Goal: Information Seeking & Learning: Find specific fact

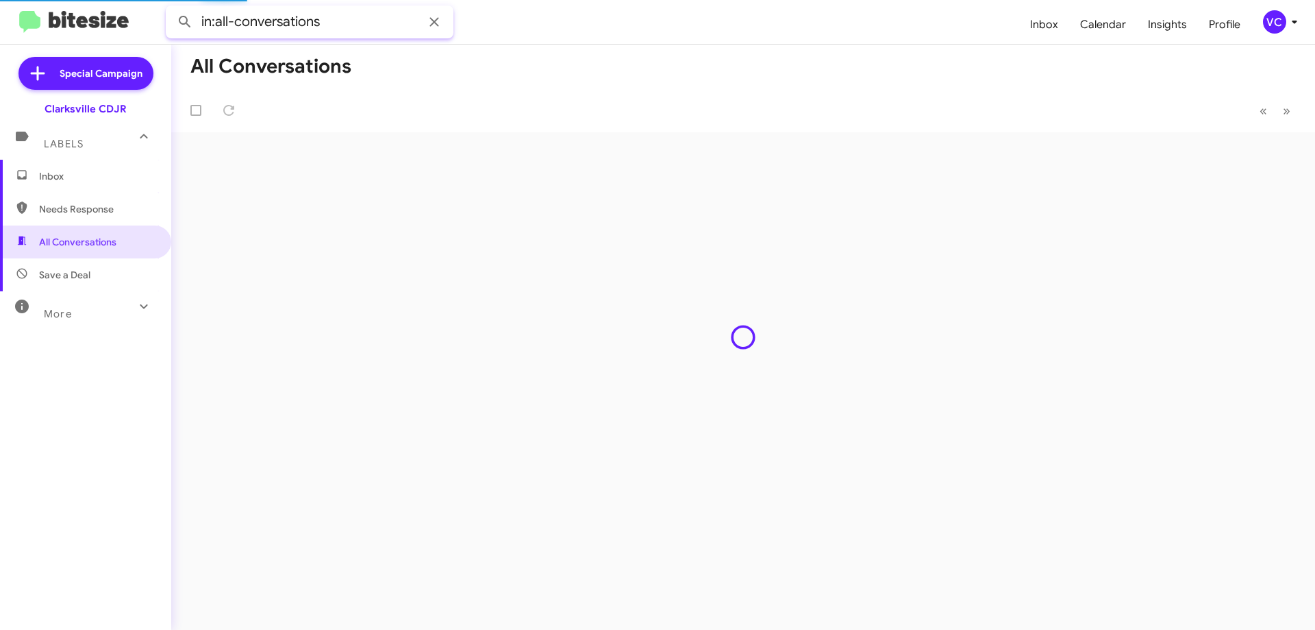
click at [338, 31] on input "in:all-conversations" at bounding box center [310, 21] width 288 height 33
click at [347, 25] on input "in:all-conversations" at bounding box center [310, 21] width 288 height 33
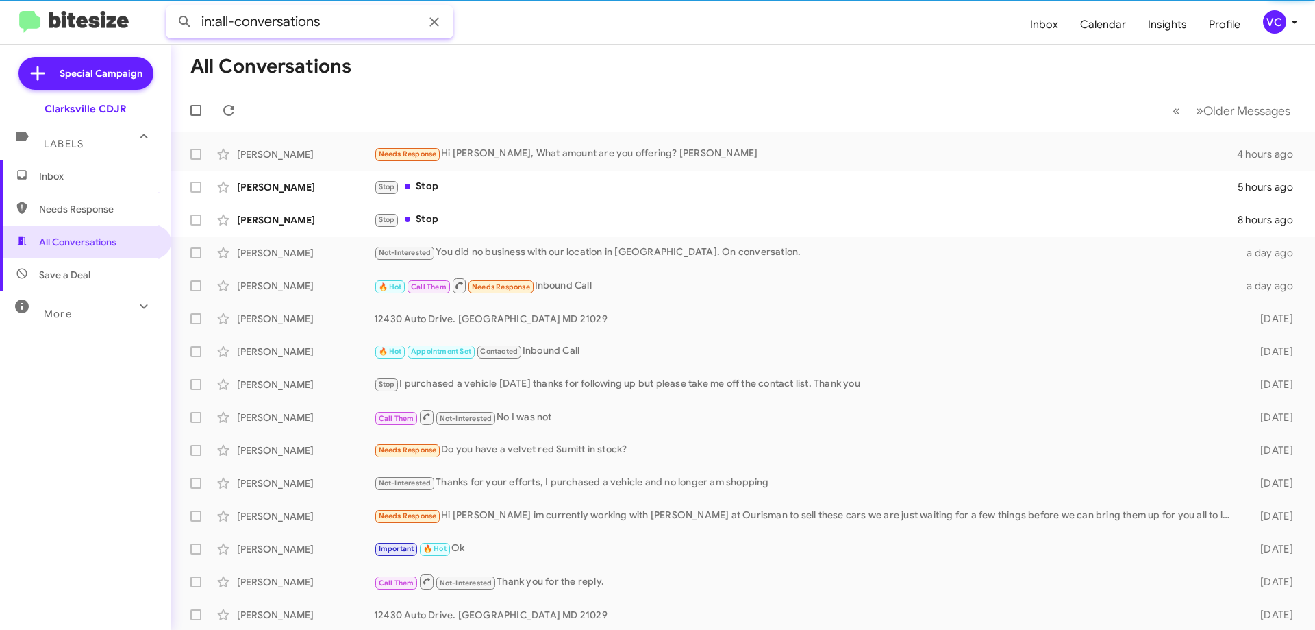
click at [347, 25] on input "in:all-conversations" at bounding box center [310, 21] width 288 height 33
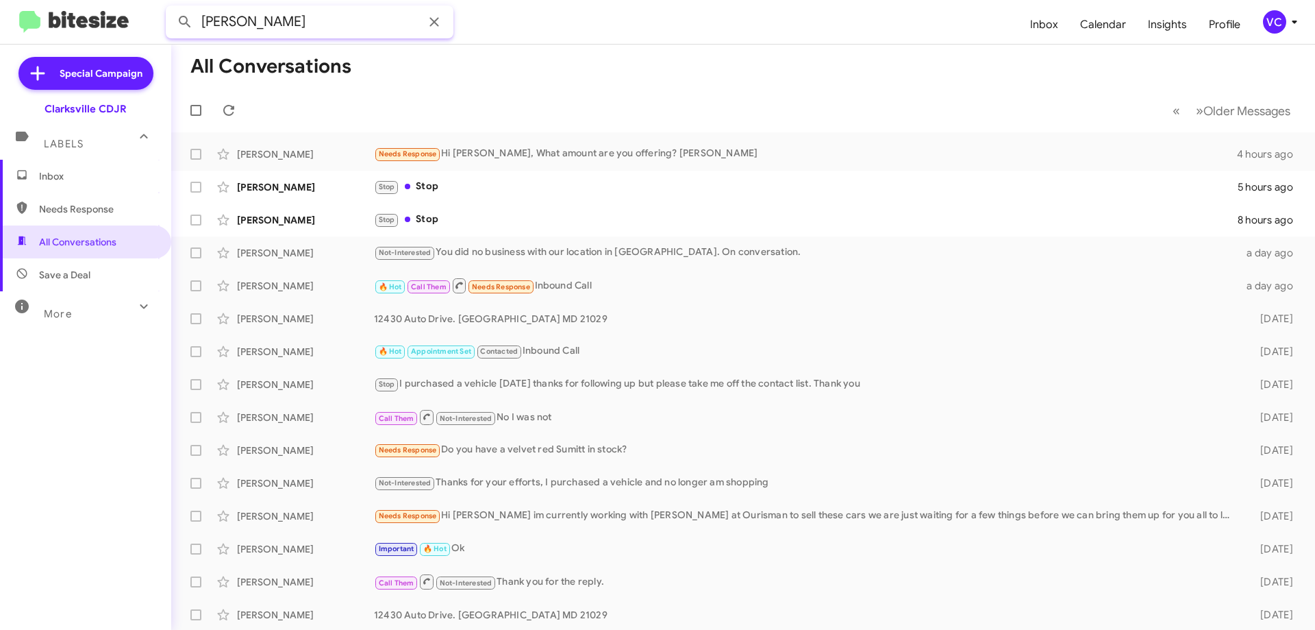
click at [171, 8] on button at bounding box center [184, 21] width 27 height 27
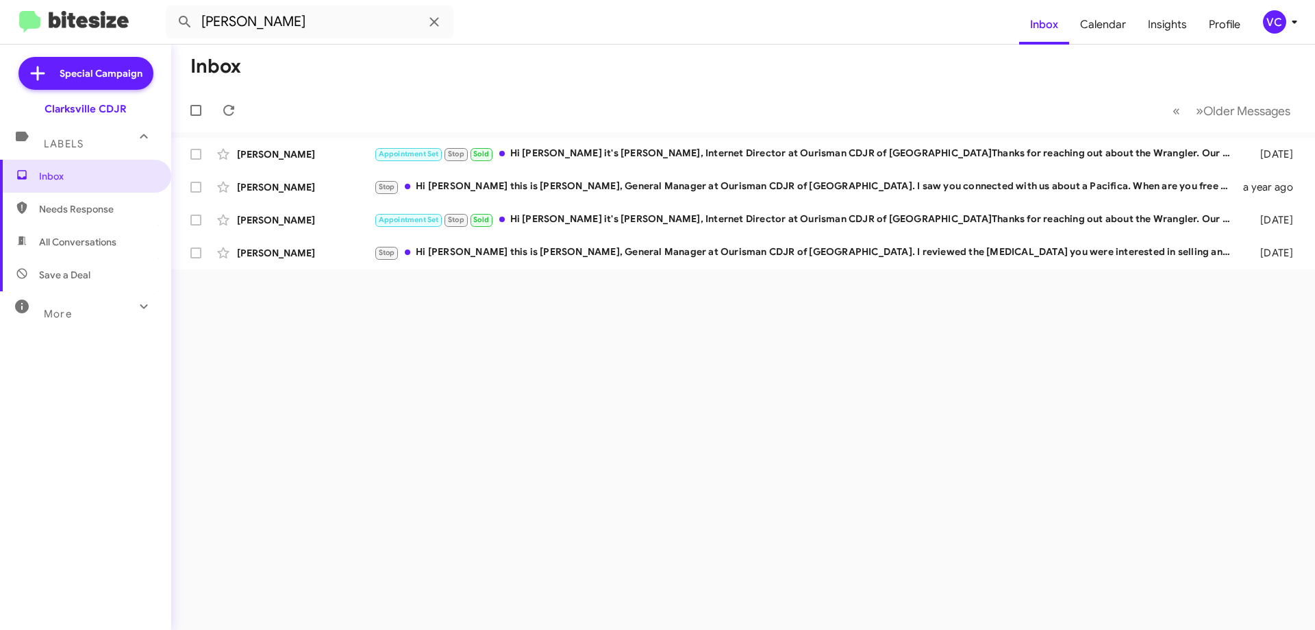
click at [373, 307] on div "Inbox « Previous » Next Older Messages [PERSON_NAME] Appointment Set Stop Sold …" at bounding box center [743, 337] width 1144 height 585
click at [369, 332] on div "Inbox « Previous » Next Older Messages [PERSON_NAME] Appointment Set Stop Sold …" at bounding box center [743, 337] width 1144 height 585
click at [371, 334] on div "Inbox « Previous » Next Older Messages [PERSON_NAME] Appointment Set Stop Sold …" at bounding box center [743, 337] width 1144 height 585
click at [371, 335] on div "Inbox « Previous » Next Older Messages [PERSON_NAME] Appointment Set Stop Sold …" at bounding box center [743, 337] width 1144 height 585
click at [306, 25] on input "[PERSON_NAME]" at bounding box center [310, 21] width 288 height 33
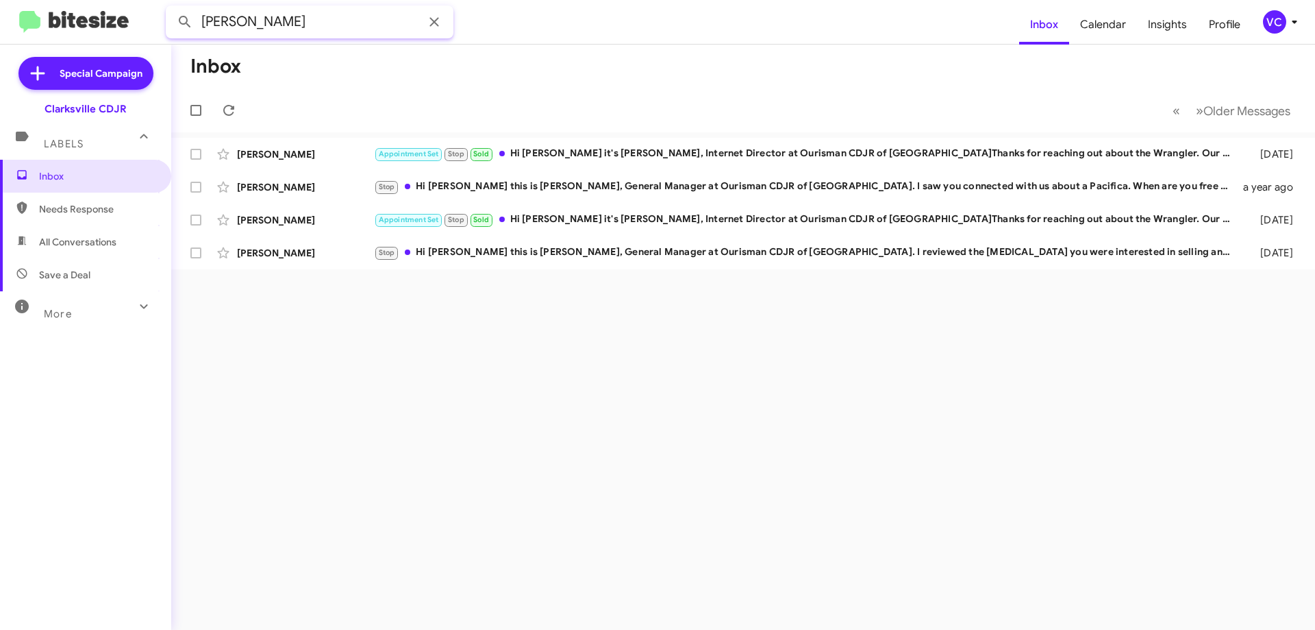
click at [306, 25] on input "[PERSON_NAME]" at bounding box center [310, 21] width 288 height 33
click at [365, 11] on input "[PERSON_NAME]" at bounding box center [310, 21] width 288 height 33
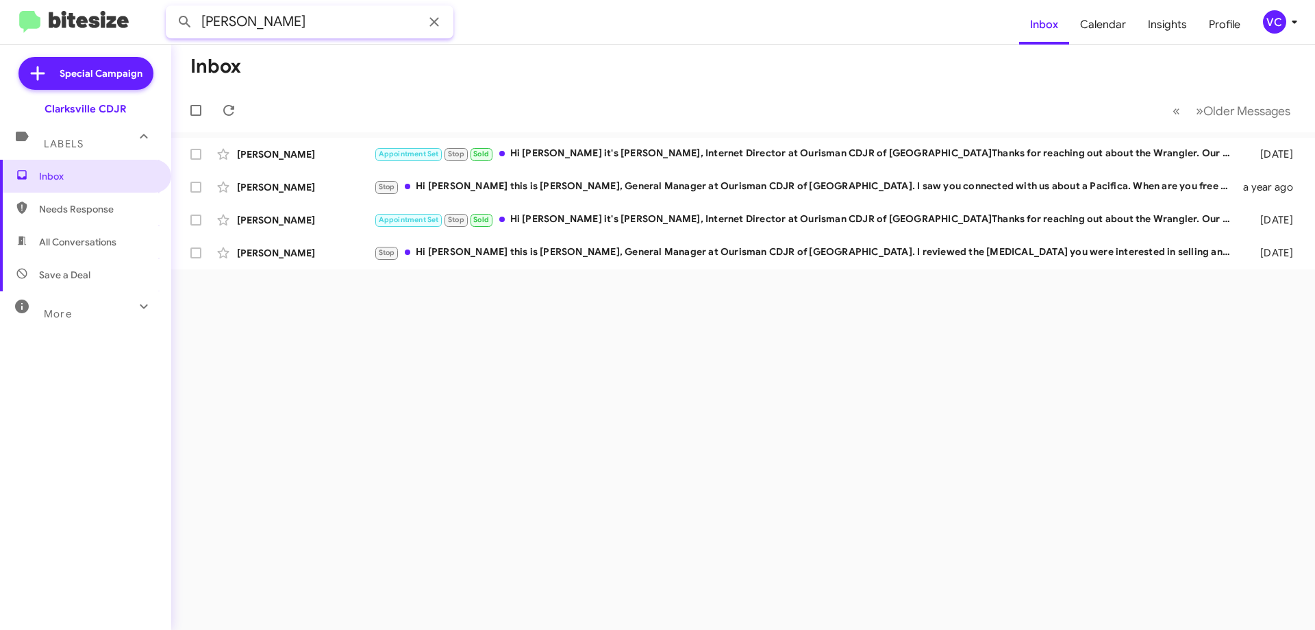
paste input "[PHONE_NUMBER]"
click at [171, 8] on button at bounding box center [184, 21] width 27 height 27
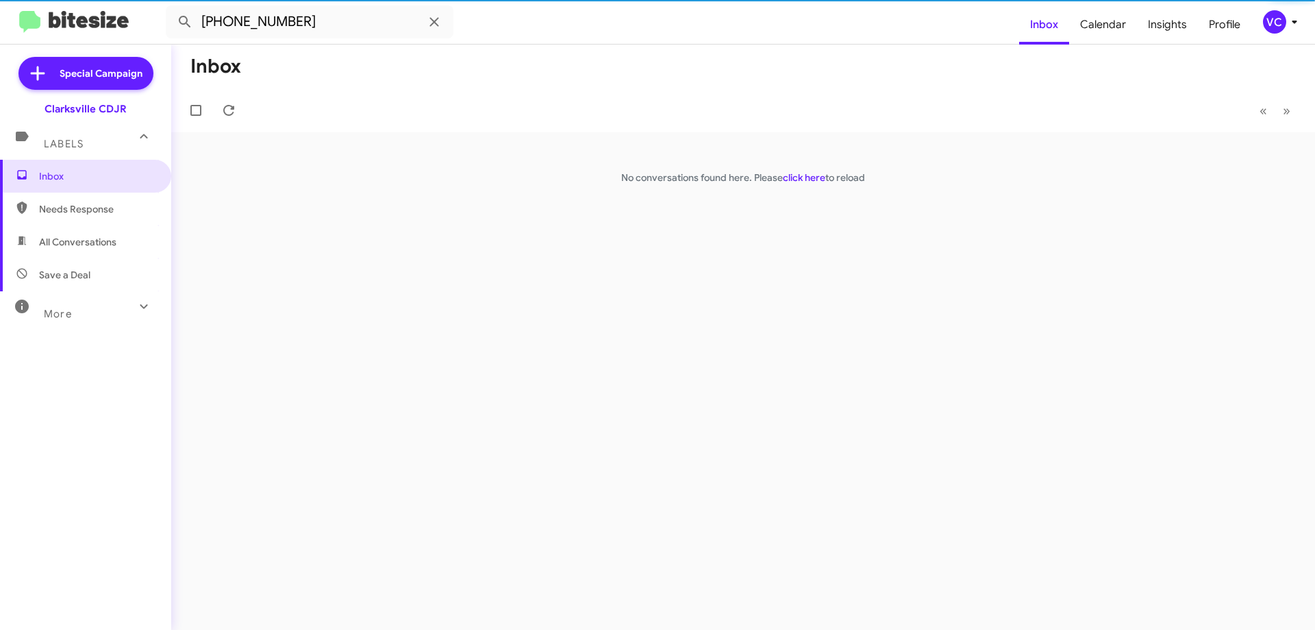
click at [413, 351] on div "Inbox « Previous » Next No conversations found here. Please click here to reload" at bounding box center [743, 337] width 1144 height 585
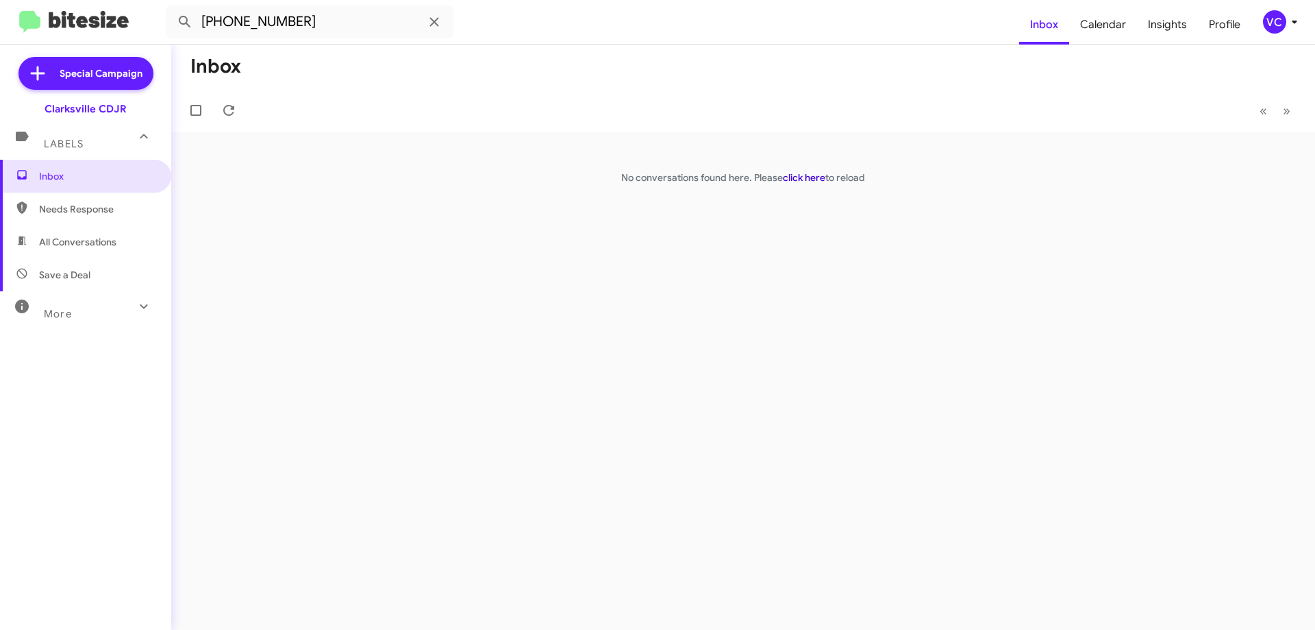
click at [800, 177] on link "click here" at bounding box center [804, 177] width 42 height 12
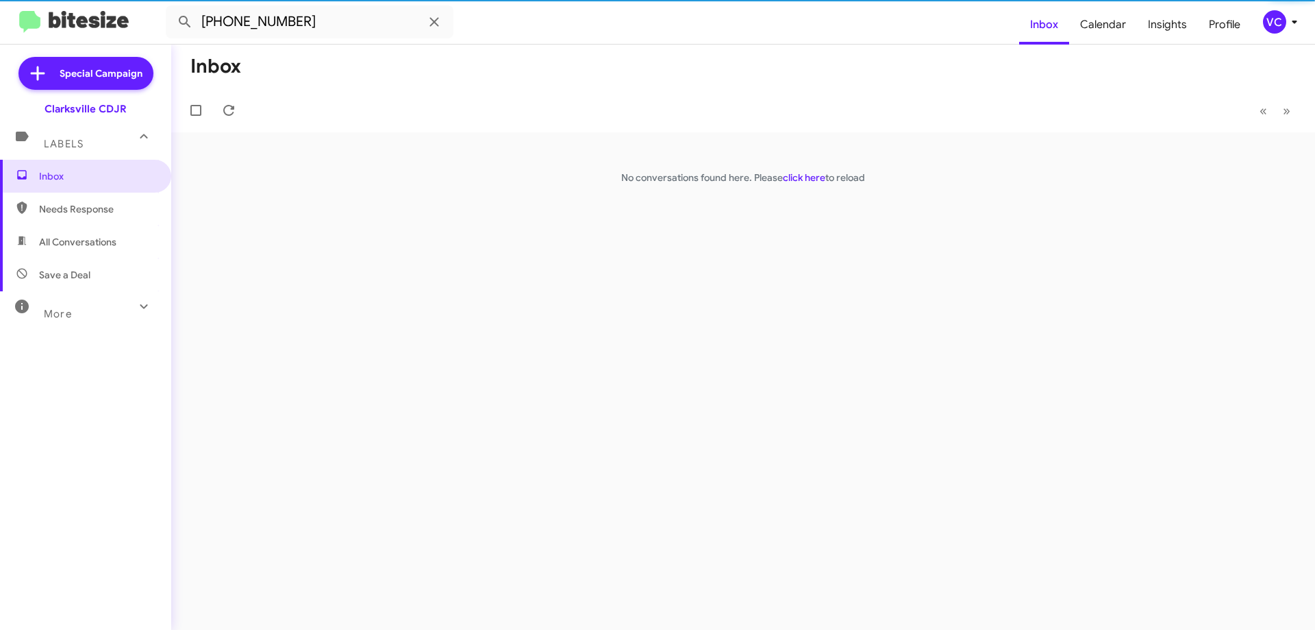
click at [708, 67] on mat-toolbar-row "Inbox" at bounding box center [743, 67] width 1144 height 44
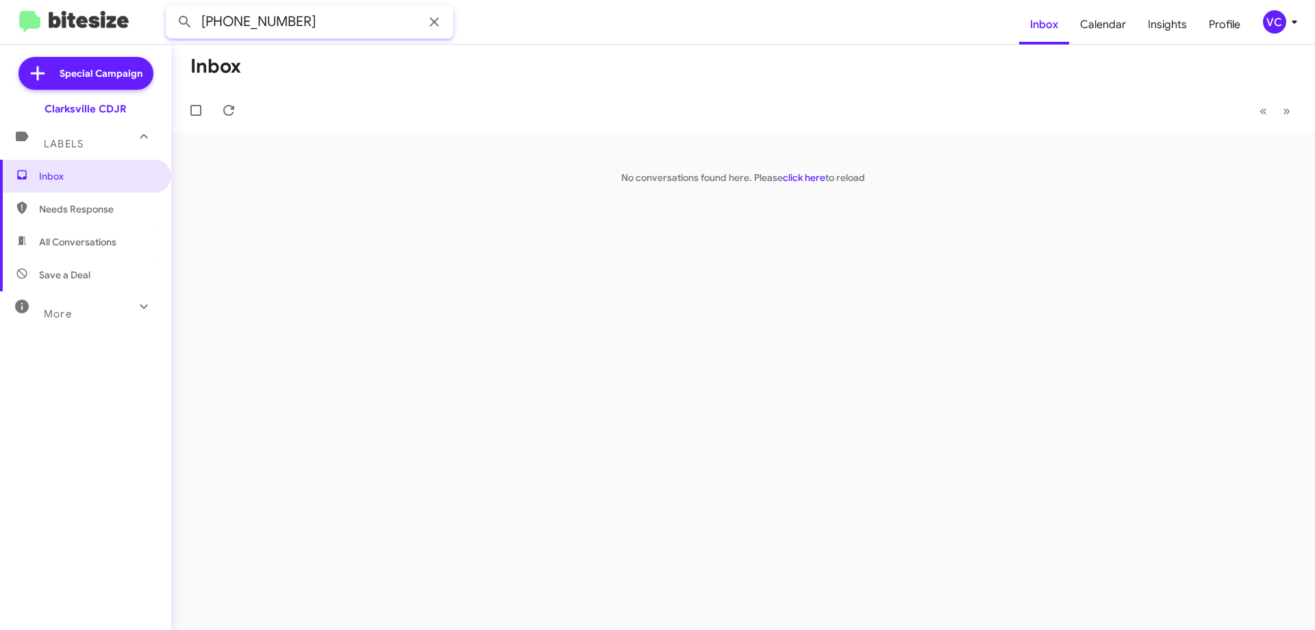
click at [348, 23] on input "[PHONE_NUMBER]" at bounding box center [310, 21] width 288 height 33
click at [318, 18] on input "[PHONE_NUMBER]" at bounding box center [310, 21] width 288 height 33
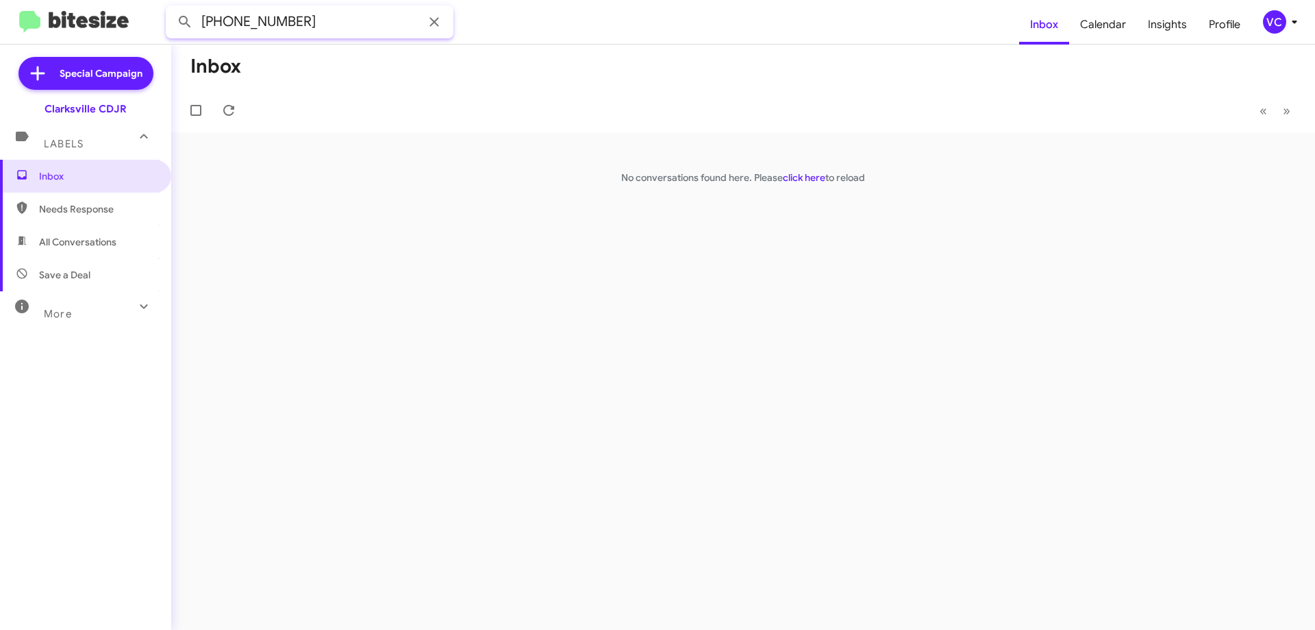
click at [318, 18] on input "[PHONE_NUMBER]" at bounding box center [310, 21] width 288 height 33
paste input "[PERSON_NAME]"
type input "[PERSON_NAME]"
click at [171, 8] on button at bounding box center [184, 21] width 27 height 27
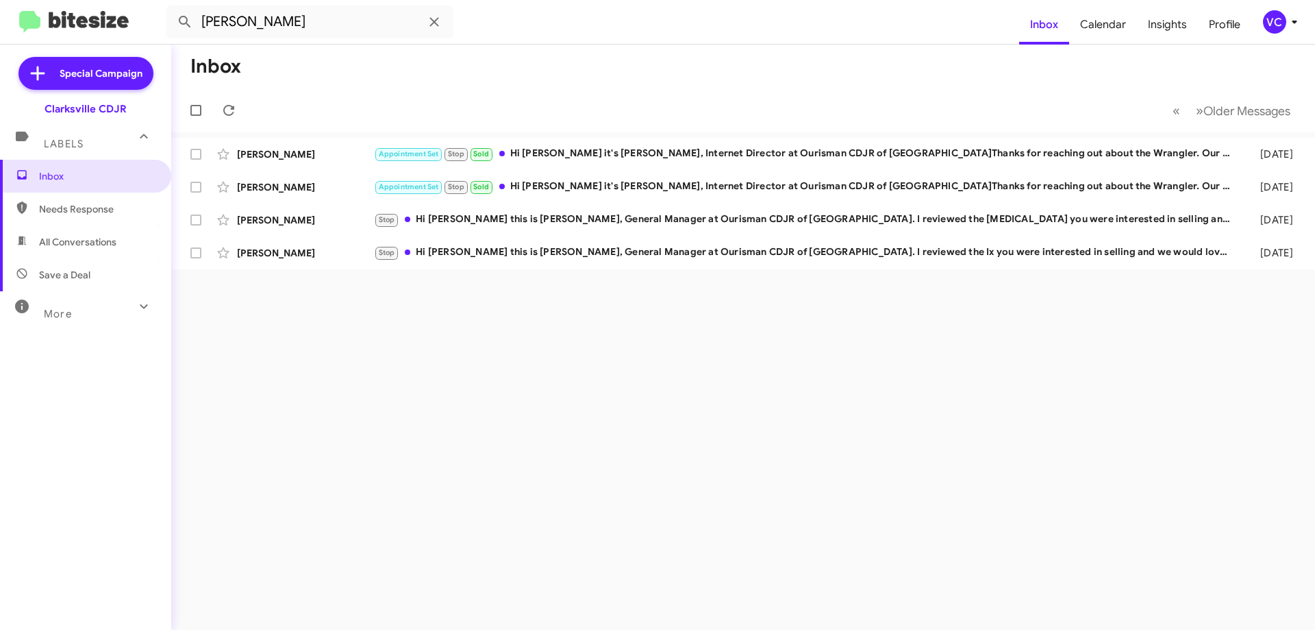
click at [410, 119] on mat-toolbar-row "« Previous » Next Older Messages" at bounding box center [743, 110] width 1144 height 44
click at [483, 401] on div "Inbox « Previous » Next Older Messages [PERSON_NAME] Appointment Set Stop Sold …" at bounding box center [743, 337] width 1144 height 585
click at [651, 59] on mat-toolbar-row "Inbox" at bounding box center [743, 67] width 1144 height 44
